Goal: Use online tool/utility: Utilize a website feature to perform a specific function

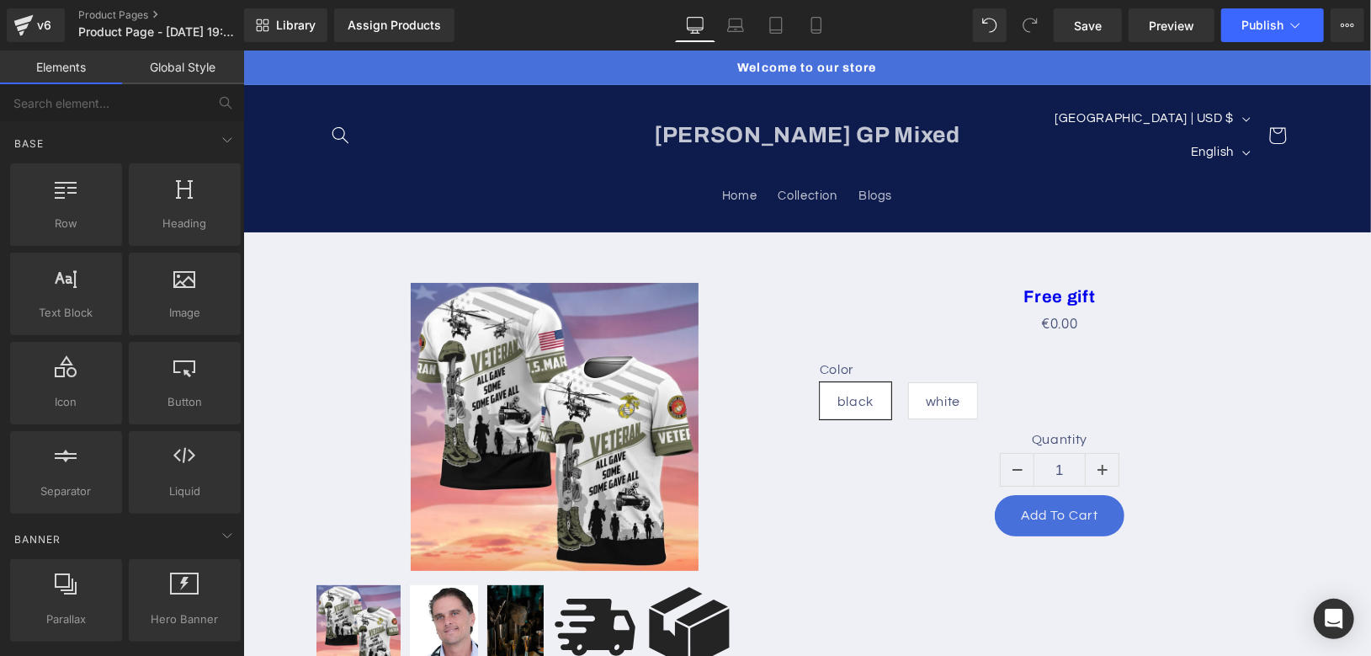
click at [67, 517] on div "Base Row rows, columns, layouts, div Heading headings, titles, h1,h2,h3,h4,h5,h…" at bounding box center [125, 581] width 237 height 128
click at [71, 112] on input "text" at bounding box center [103, 102] width 207 height 37
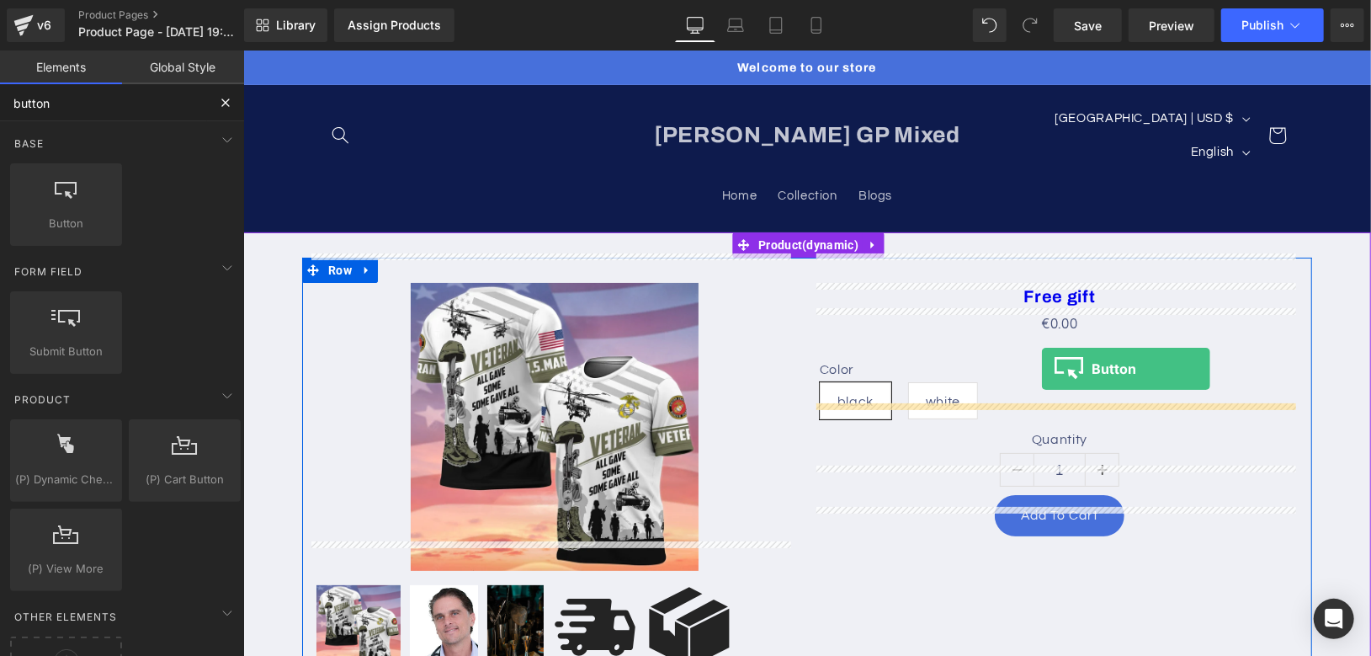
drag, startPoint x: 477, startPoint y: 299, endPoint x: 1041, endPoint y: 368, distance: 568.2
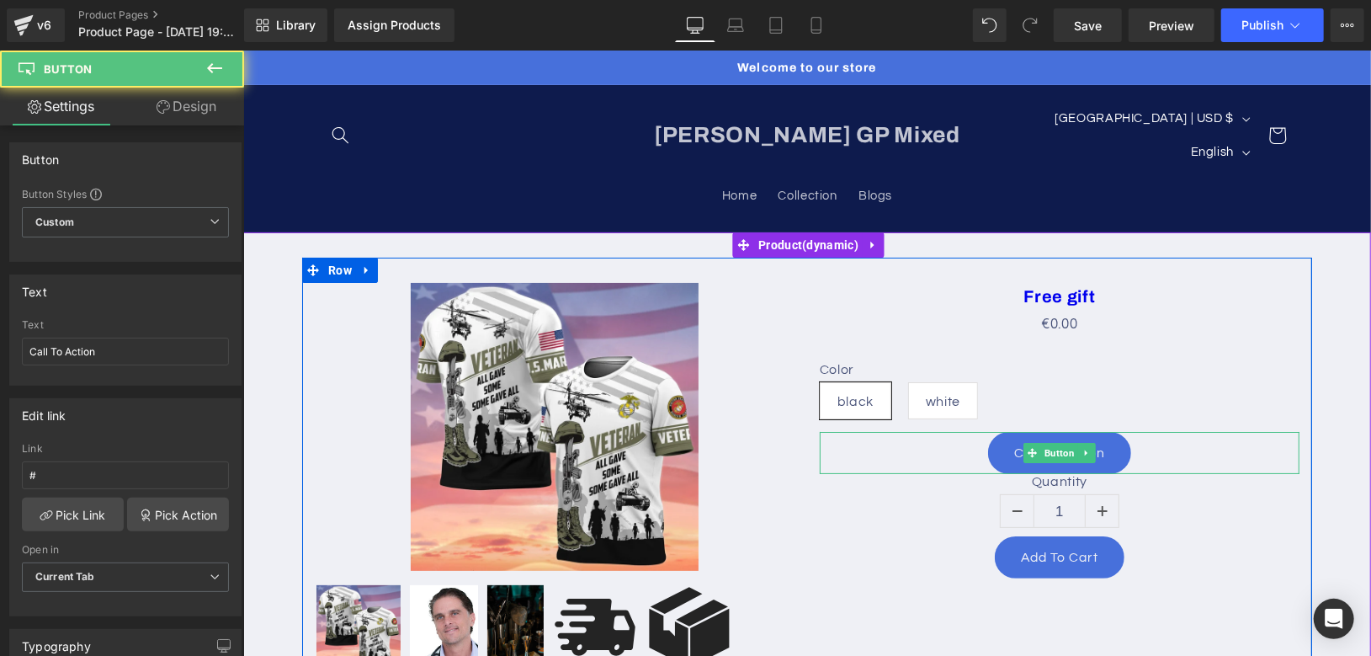
click at [1132, 431] on div "Call To Action" at bounding box center [1059, 451] width 480 height 41
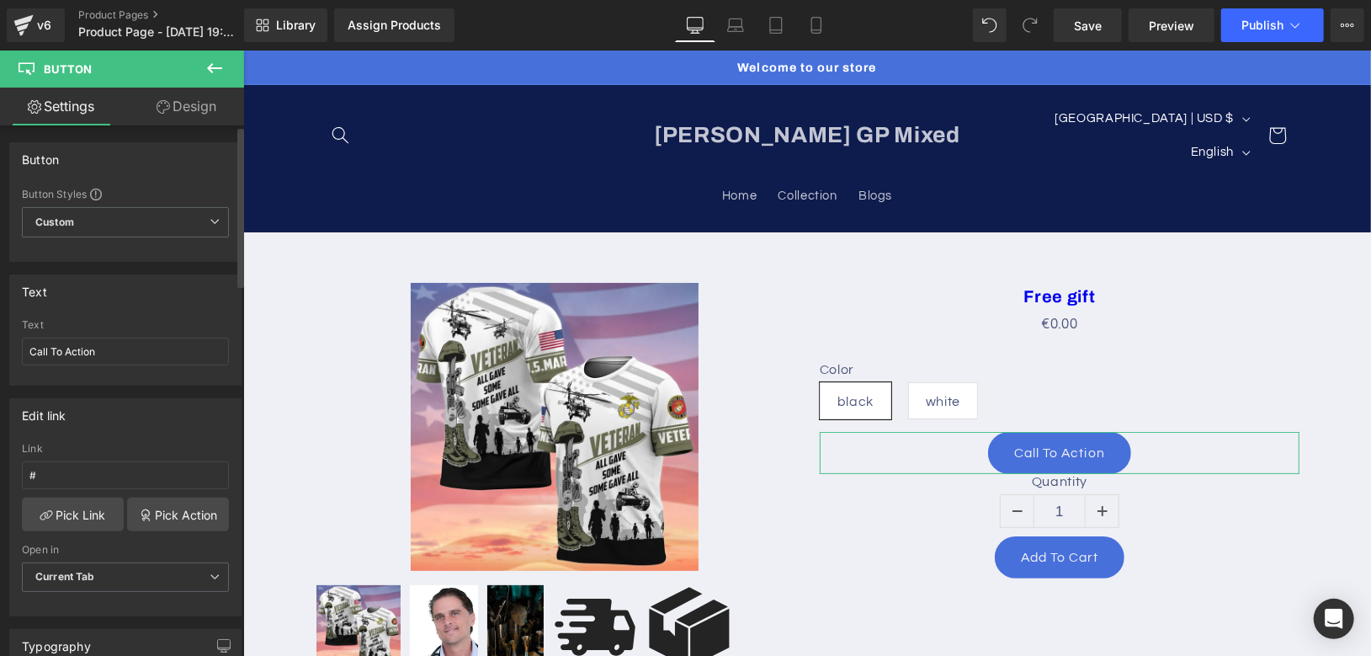
click at [118, 367] on div "Text Call To Action" at bounding box center [125, 352] width 207 height 66
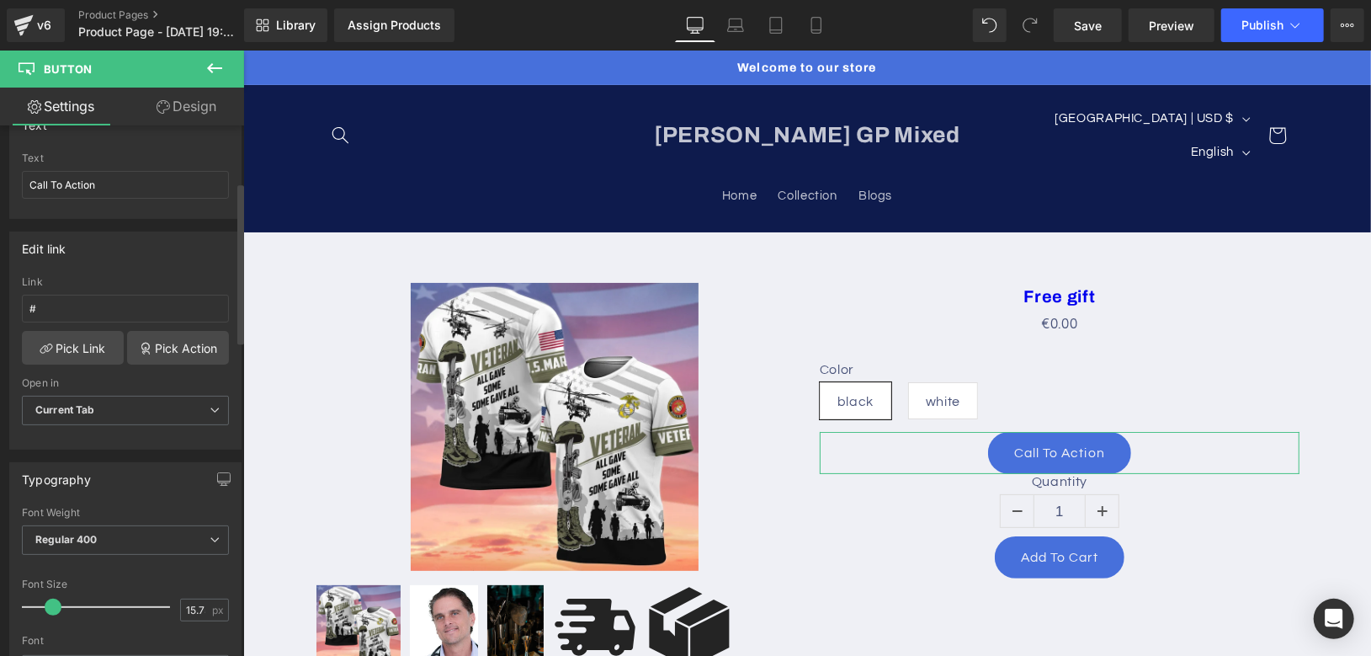
scroll to position [187, 0]
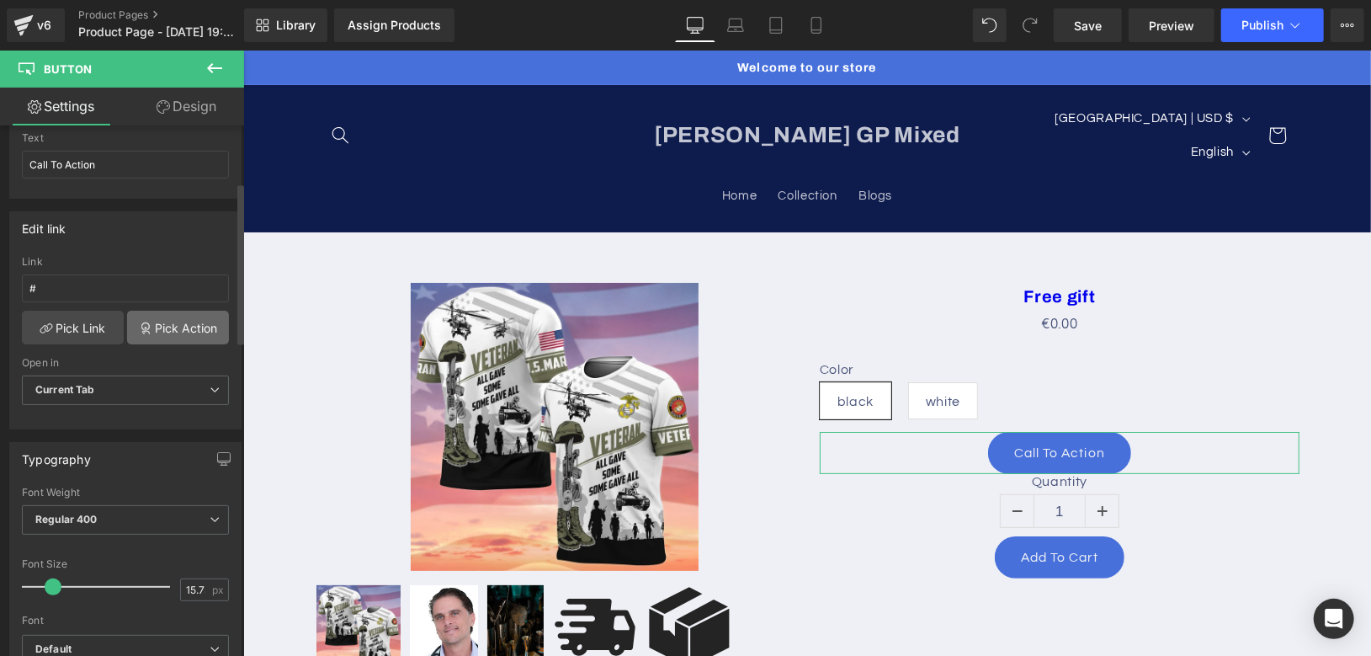
click at [169, 316] on link "Pick Action" at bounding box center [178, 328] width 102 height 34
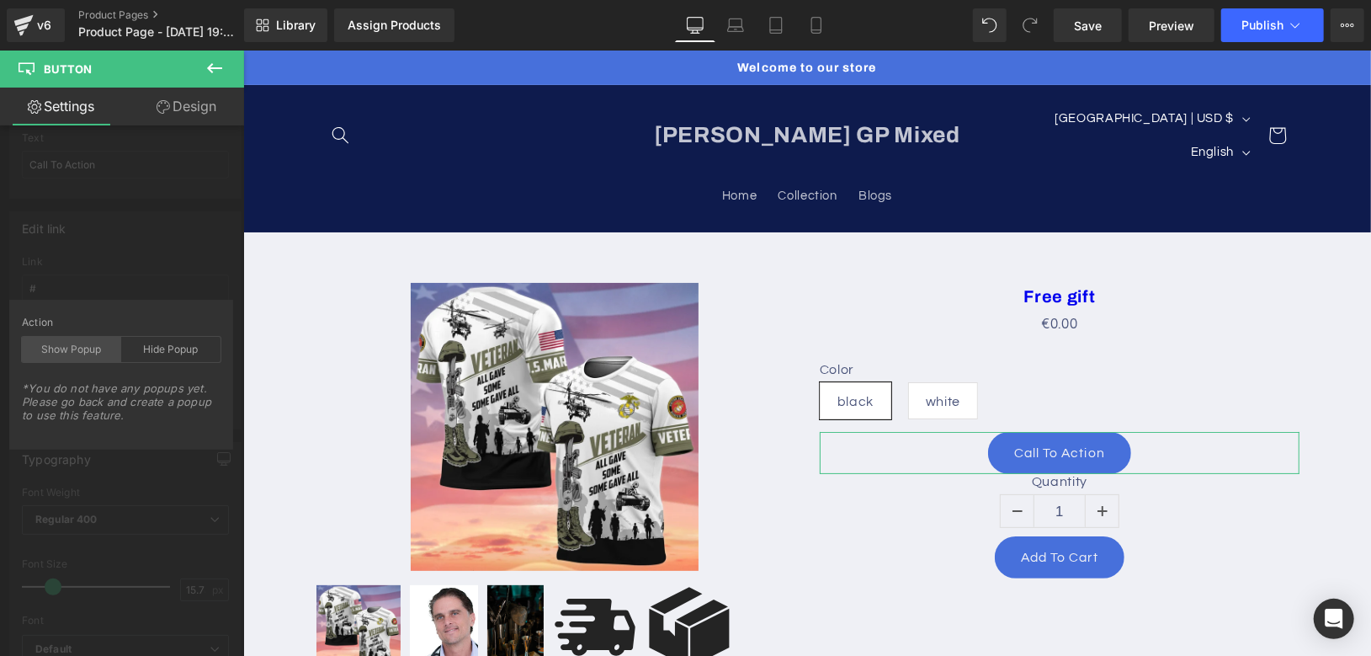
click at [56, 350] on div "Show Popup" at bounding box center [71, 349] width 99 height 25
click at [157, 263] on div "Edit link # Link # Pick Link Pick Action Current Tab New Tab Open in Current Ta…" at bounding box center [126, 314] width 252 height 231
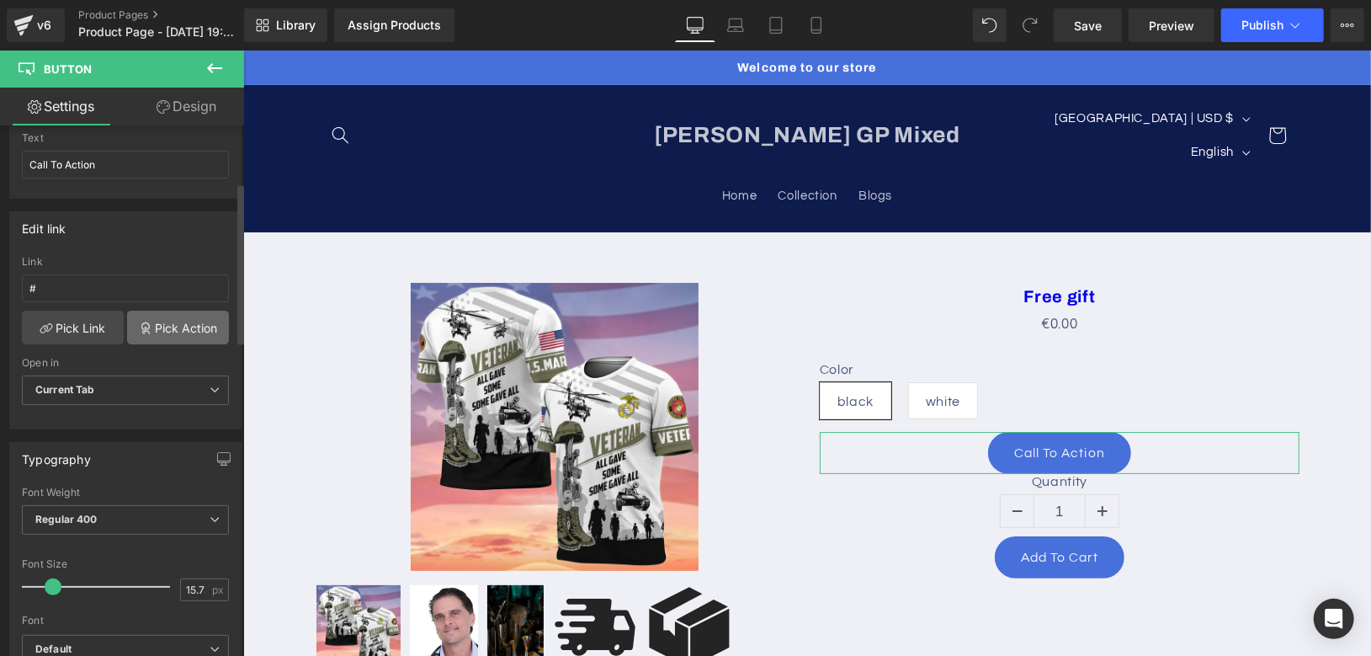
click at [178, 328] on link "Pick Action" at bounding box center [178, 328] width 102 height 34
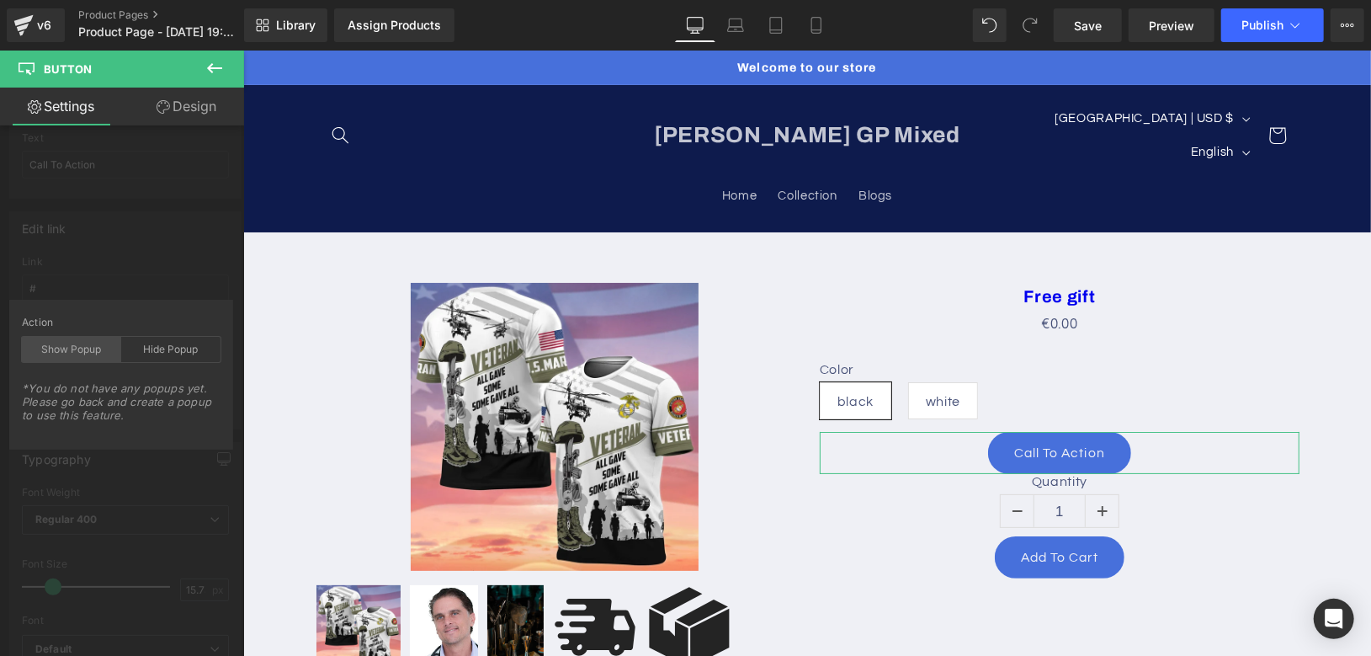
click at [66, 348] on div "Show Popup" at bounding box center [71, 349] width 99 height 25
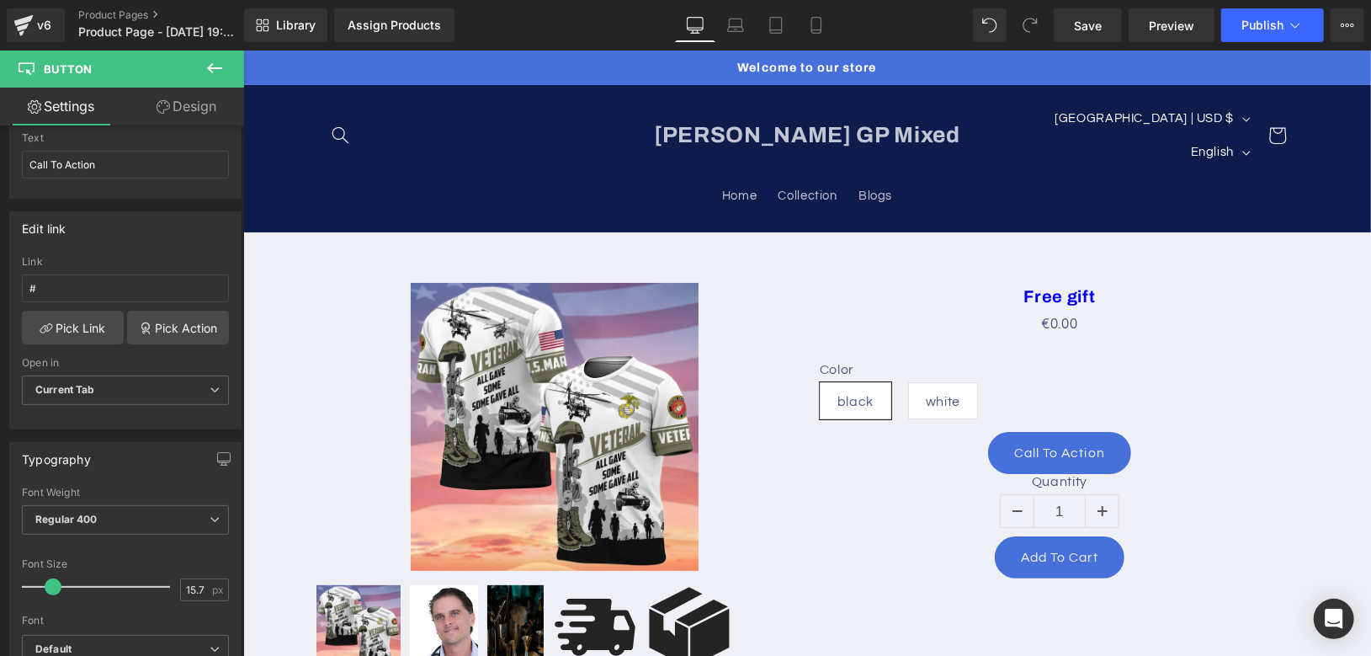
click at [210, 69] on icon at bounding box center [215, 68] width 20 height 20
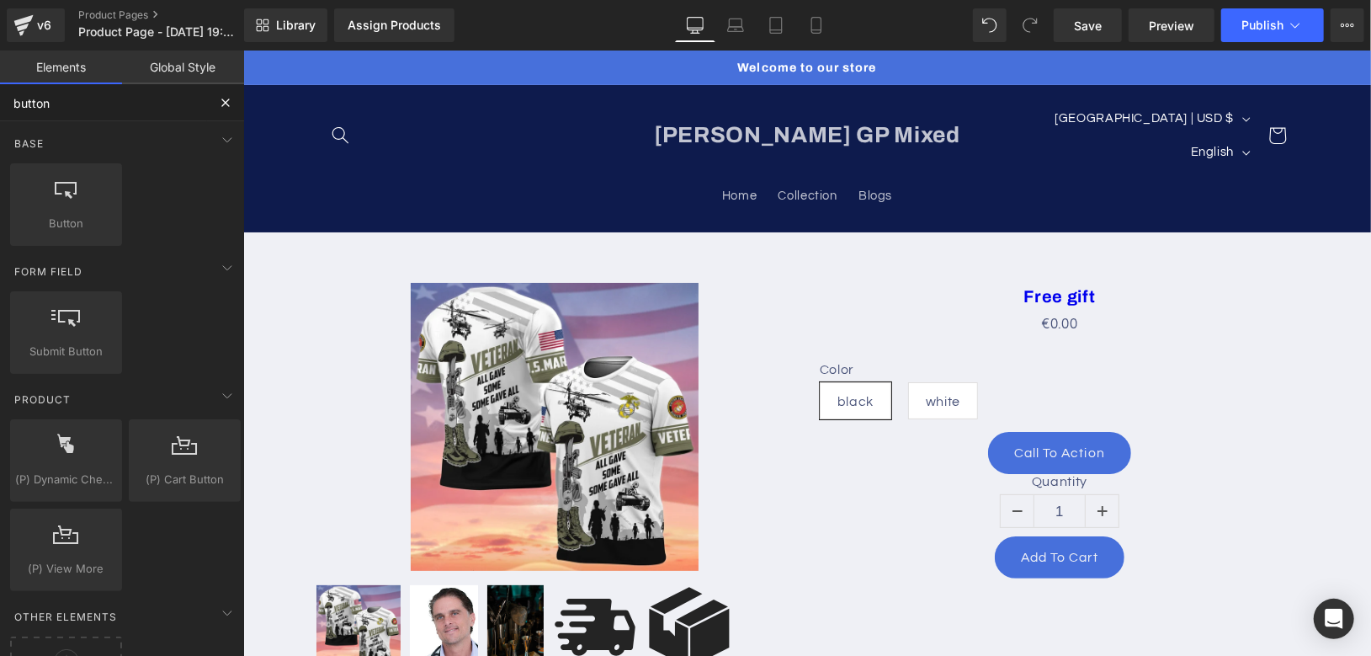
click at [85, 110] on input "button" at bounding box center [103, 102] width 207 height 37
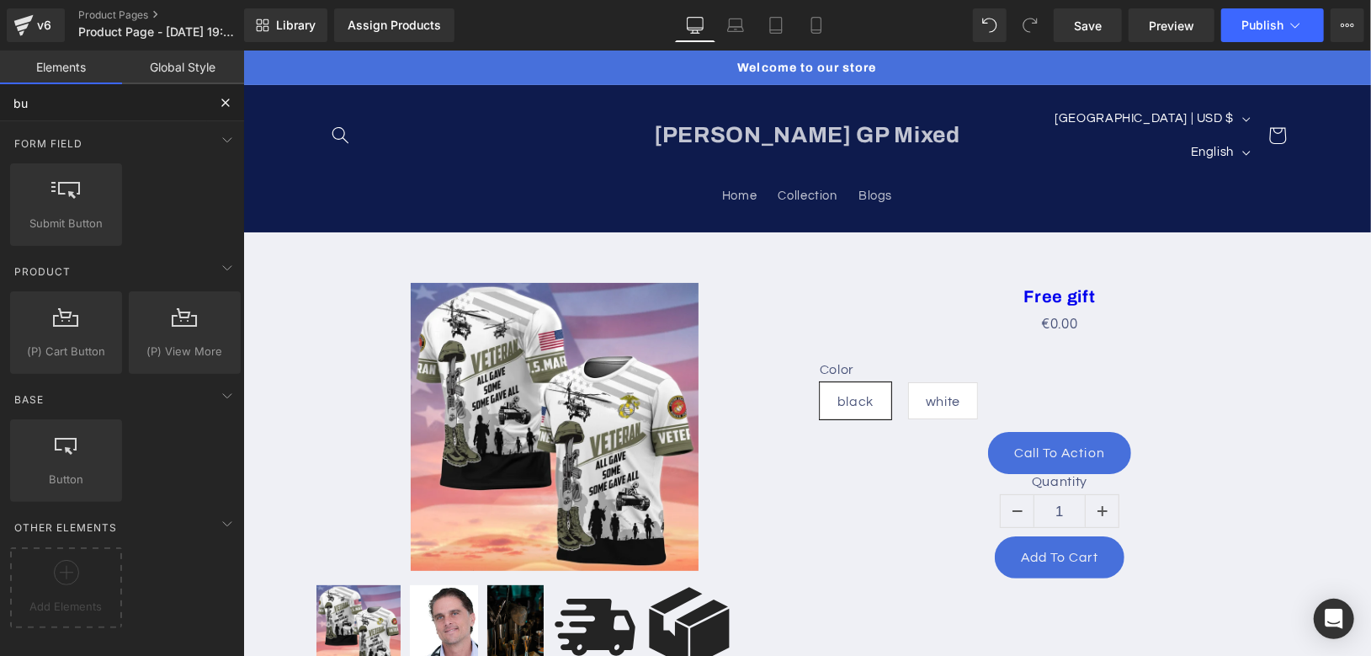
type input "b"
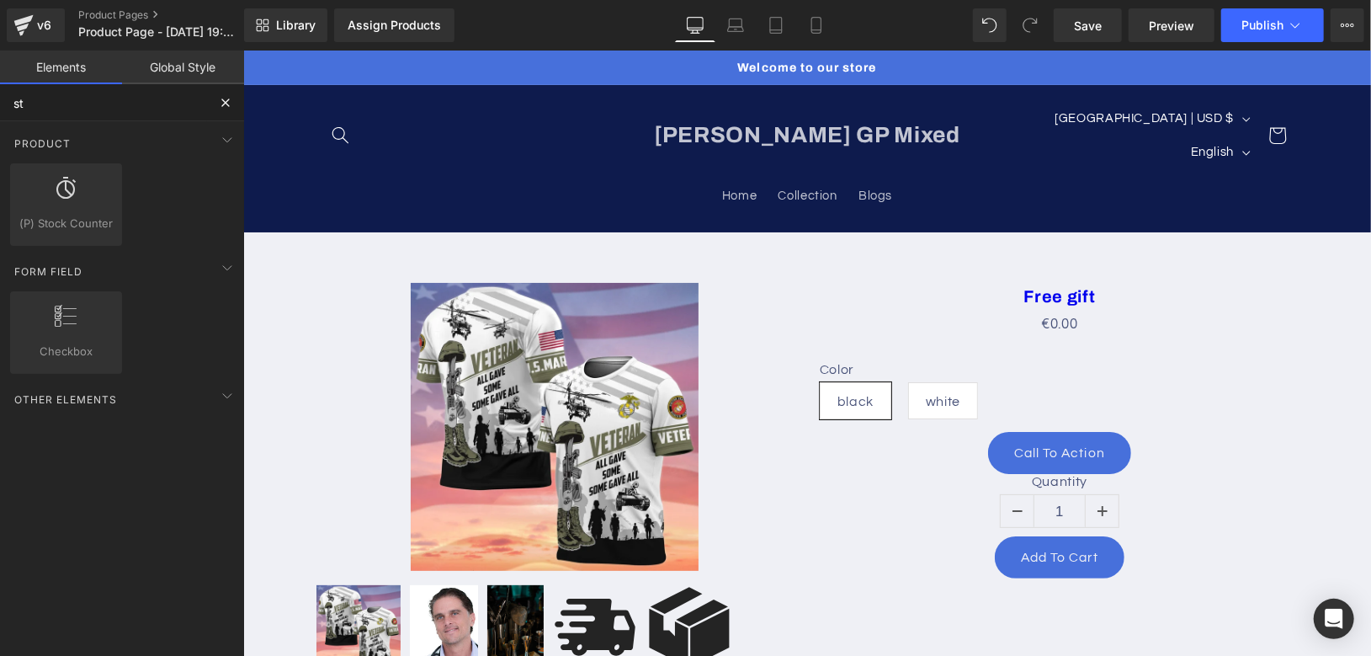
type input "s"
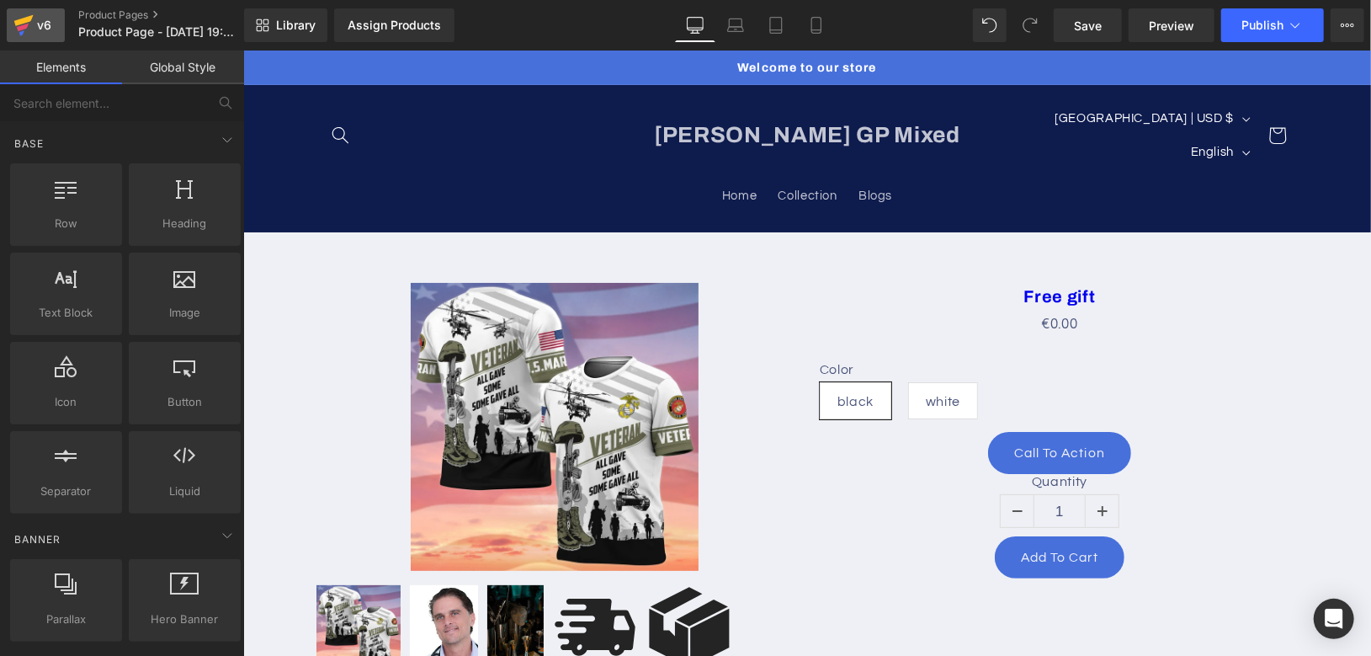
click at [28, 18] on icon at bounding box center [23, 20] width 19 height 11
